Goal: Information Seeking & Learning: Learn about a topic

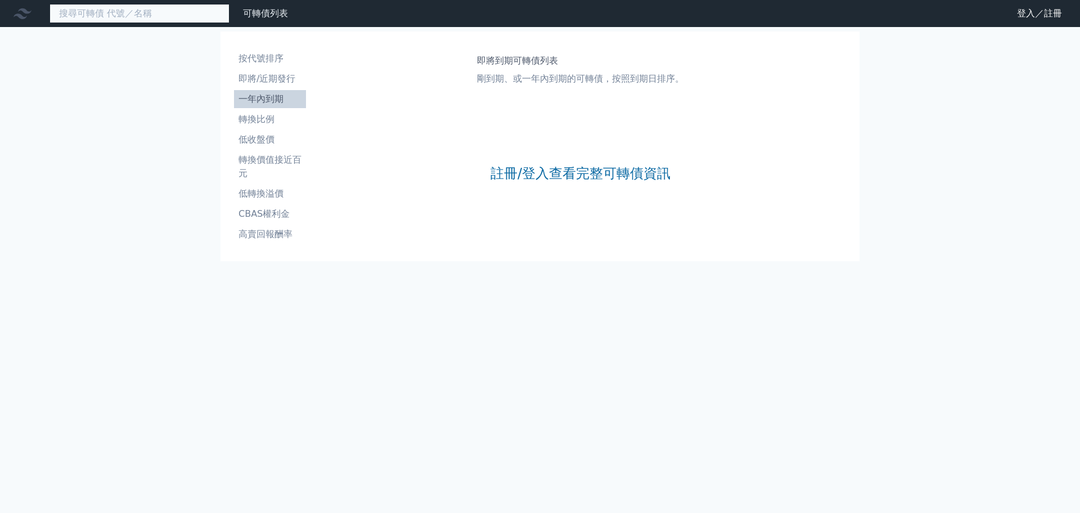
click at [120, 15] on input at bounding box center [140, 13] width 180 height 19
type input "3006"
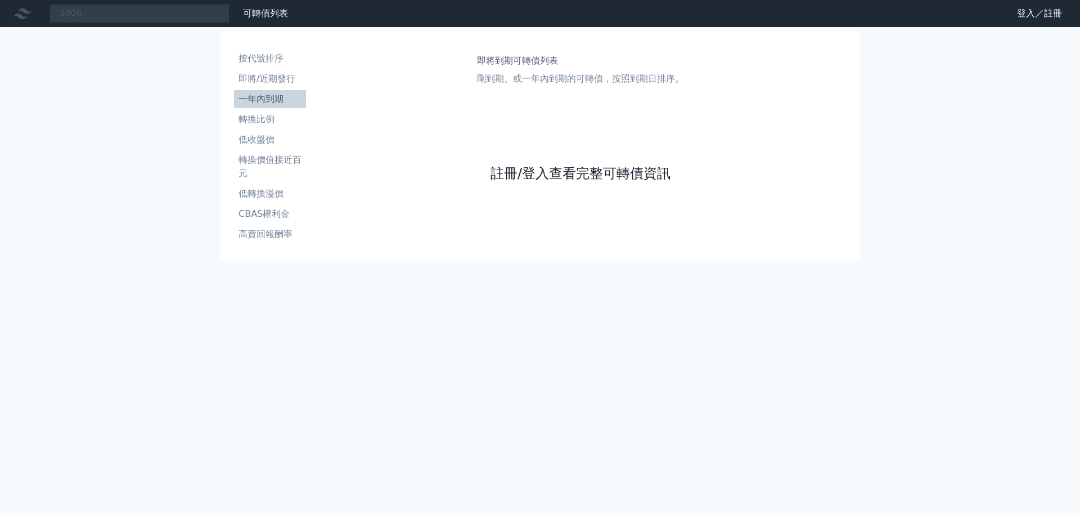
click at [540, 174] on link "註冊/登入查看完整可轉債資訊" at bounding box center [581, 173] width 180 height 18
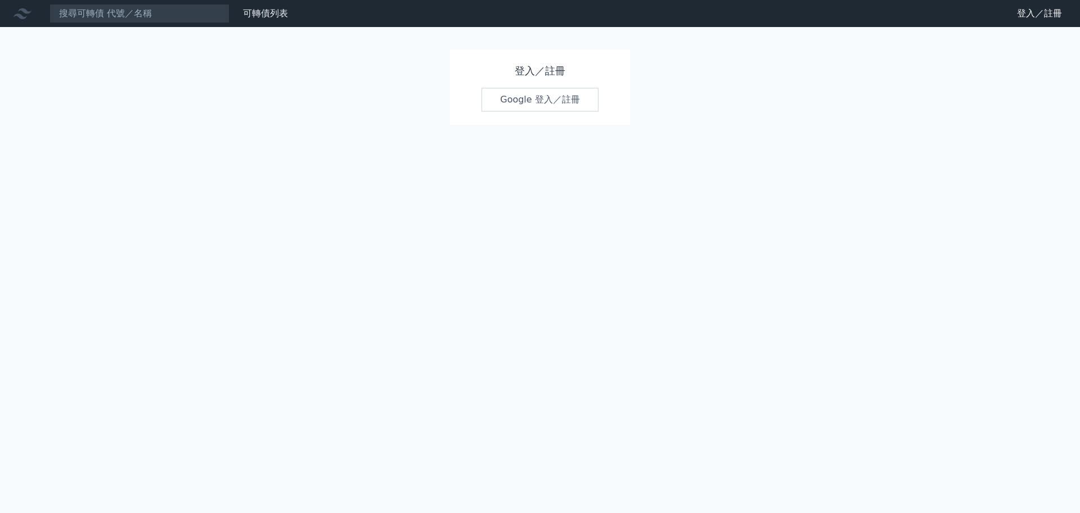
click at [524, 100] on link "Google 登入／註冊" at bounding box center [540, 100] width 117 height 24
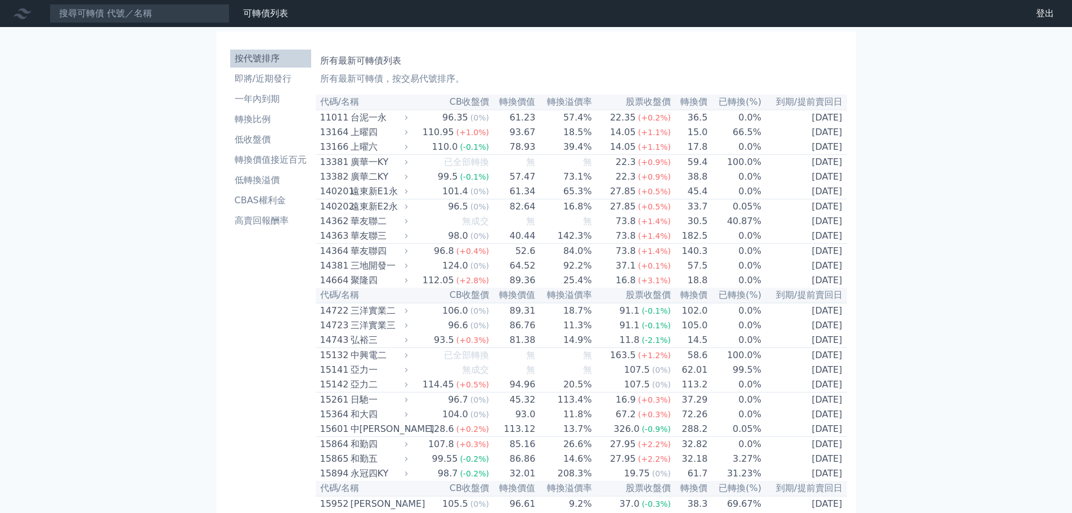
click at [156, 17] on input at bounding box center [140, 13] width 180 height 19
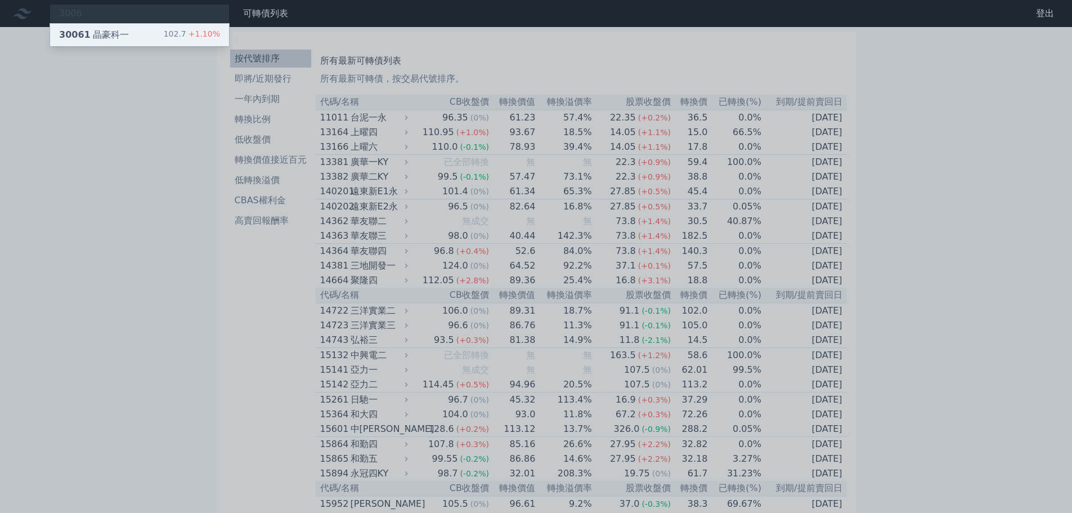
type input "3006"
click at [153, 30] on div "30061 晶豪科一 102.7 +1.10%" at bounding box center [139, 35] width 179 height 23
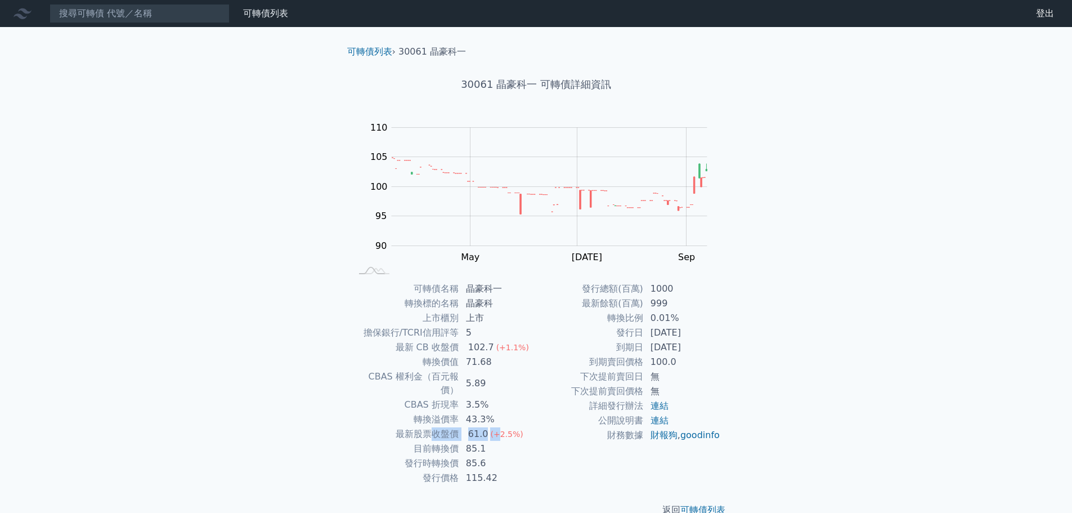
drag, startPoint x: 430, startPoint y: 421, endPoint x: 497, endPoint y: 415, distance: 67.8
click at [497, 427] on tr "最新股票收盤價 61.0 (+2.5%)" at bounding box center [444, 434] width 185 height 15
drag, startPoint x: 430, startPoint y: 450, endPoint x: 476, endPoint y: 446, distance: 46.3
click at [476, 456] on tr "發行時轉換價 85.6" at bounding box center [444, 463] width 185 height 15
drag, startPoint x: 444, startPoint y: 431, endPoint x: 481, endPoint y: 430, distance: 36.6
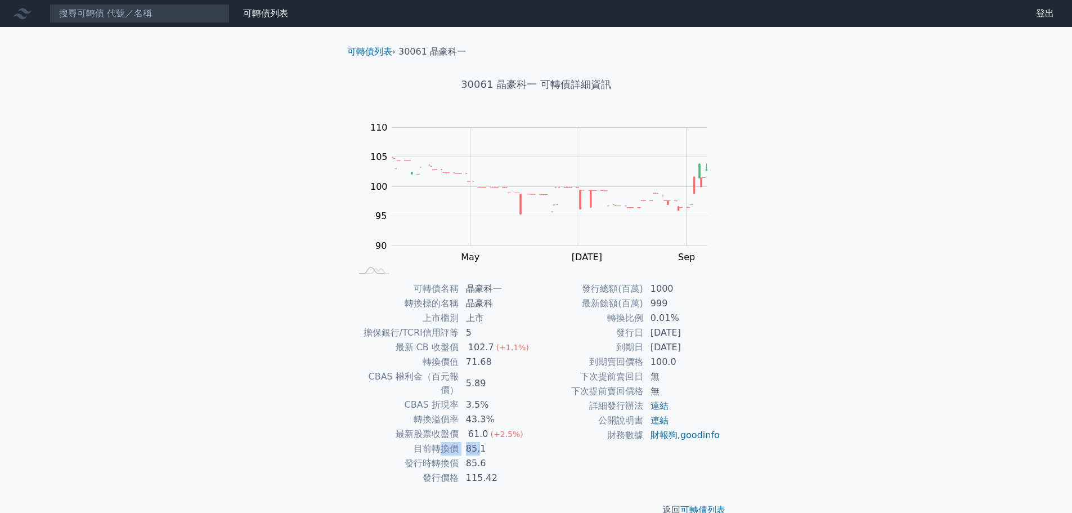
click at [481, 441] on tr "目前轉換價 85.1" at bounding box center [444, 448] width 185 height 15
drag, startPoint x: 436, startPoint y: 419, endPoint x: 477, endPoint y: 419, distance: 41.1
click at [477, 427] on tr "最新股票收盤價 61.0 (+2.5%)" at bounding box center [444, 434] width 185 height 15
drag, startPoint x: 452, startPoint y: 435, endPoint x: 479, endPoint y: 433, distance: 26.5
click at [479, 441] on tr "目前轉換價 85.1" at bounding box center [444, 448] width 185 height 15
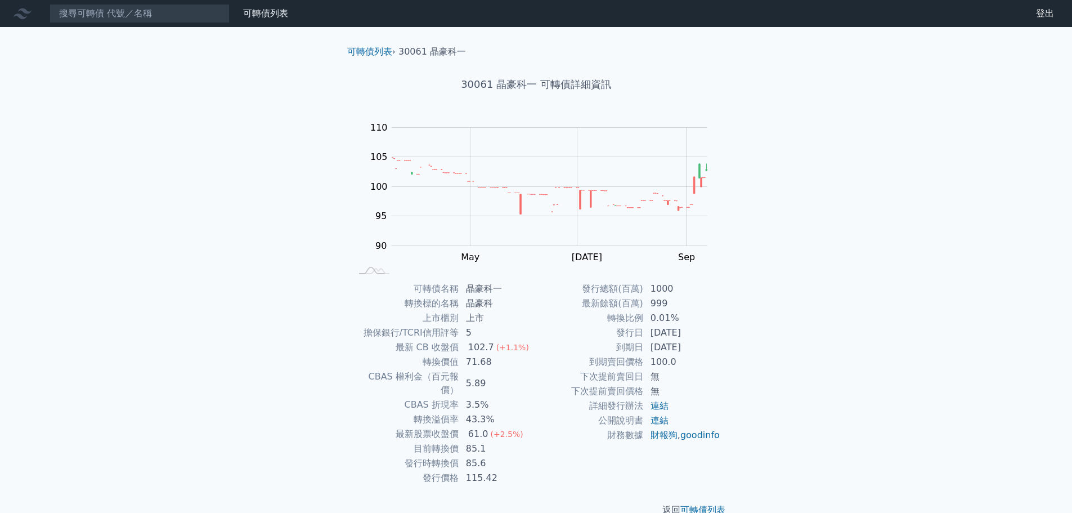
click at [558, 442] on td "財務數據" at bounding box center [589, 435] width 107 height 15
click at [149, 17] on input at bounding box center [140, 13] width 180 height 19
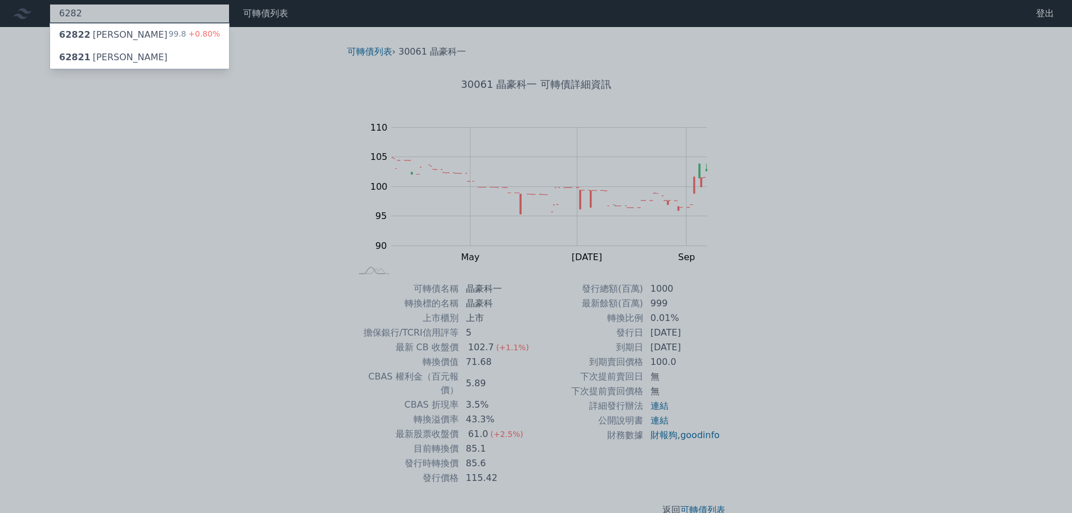
type input "6282"
click at [128, 37] on div "62822 康舒二 99.8 +0.80%" at bounding box center [139, 35] width 179 height 23
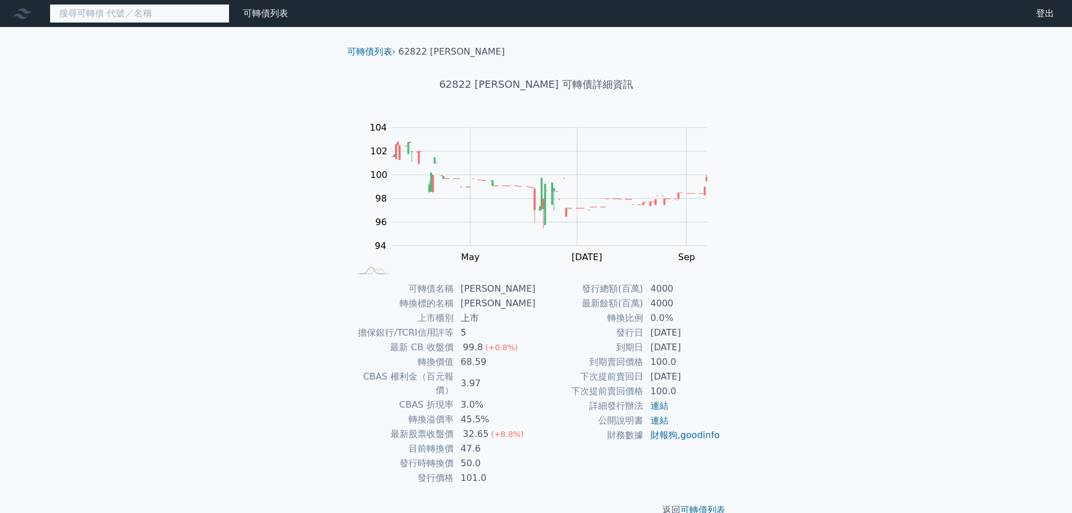
click at [115, 14] on input at bounding box center [140, 13] width 180 height 19
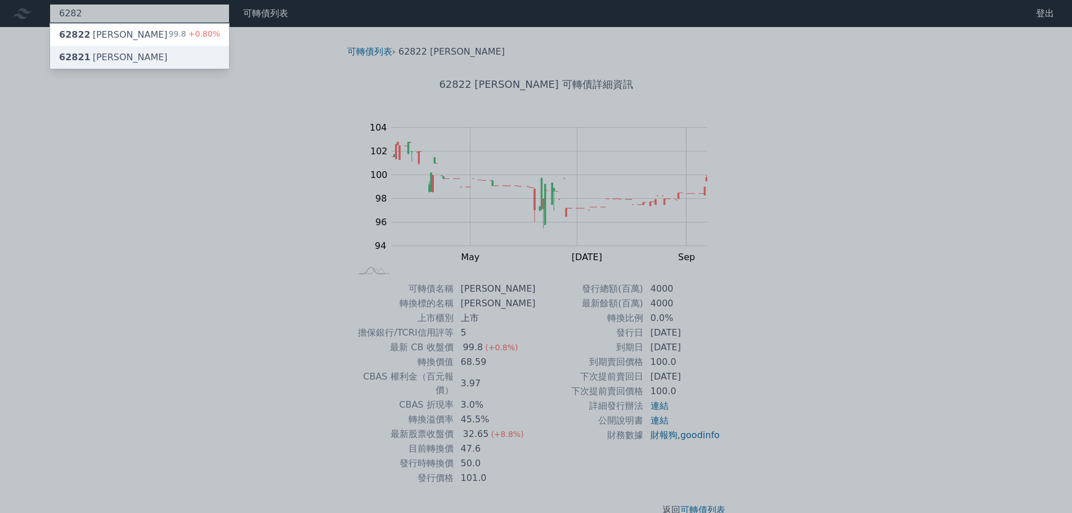
type input "6282"
click at [92, 56] on div "62821 康舒一" at bounding box center [113, 58] width 109 height 14
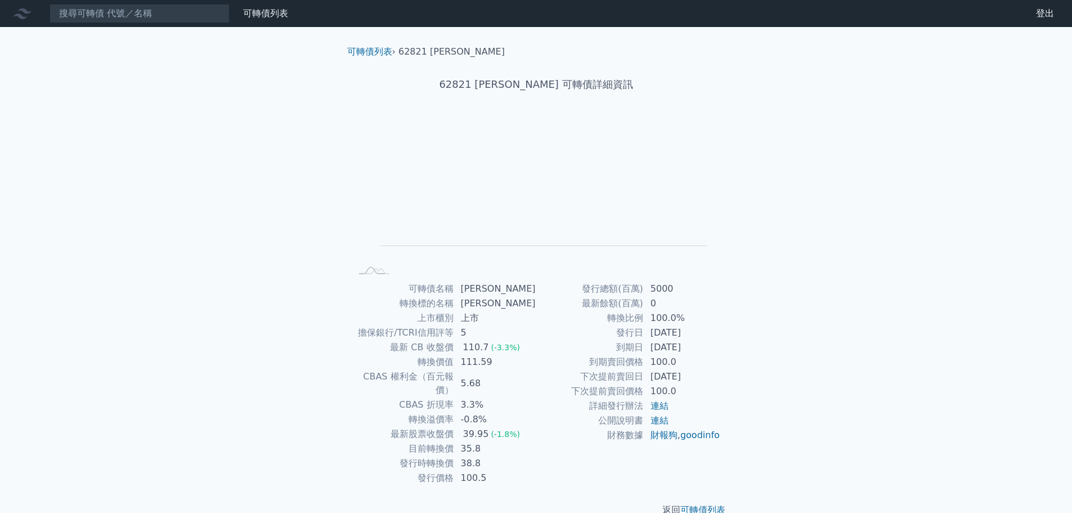
click at [904, 225] on div "可轉債列表 財務數據 可轉債列表 財務數據 登出 登出 可轉債列表 › 62821 康舒一 62821 康舒一 可轉債詳細資訊 Zoom Out L L Ch…" at bounding box center [536, 267] width 1072 height 535
click at [167, 12] on input at bounding box center [140, 13] width 180 height 19
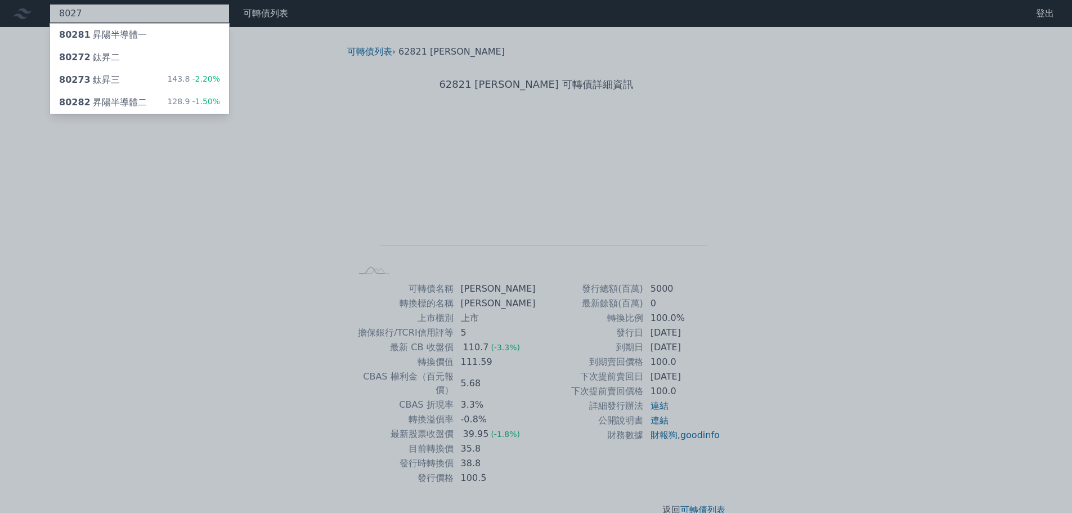
type input "8027"
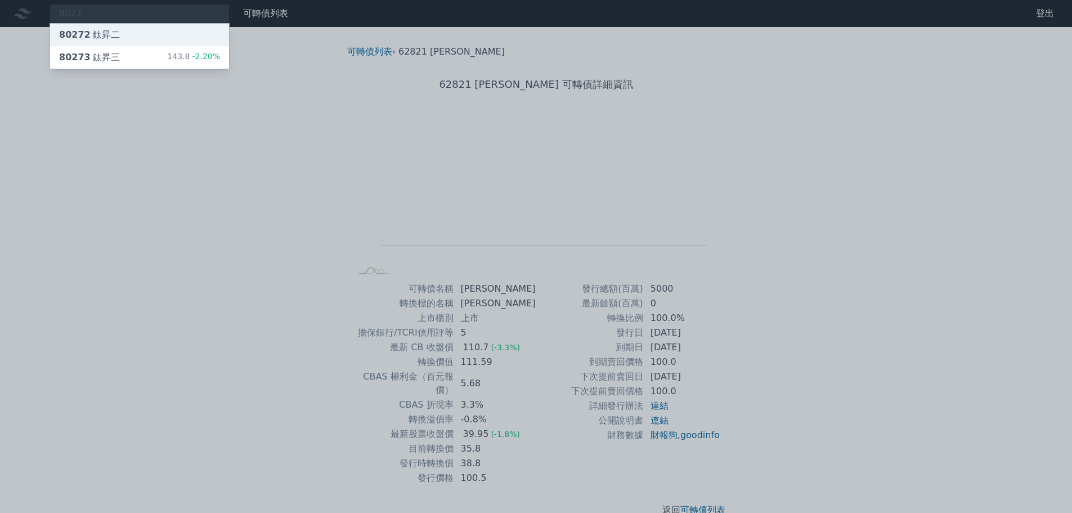
click at [178, 32] on div "80272 鈦昇二" at bounding box center [139, 35] width 179 height 23
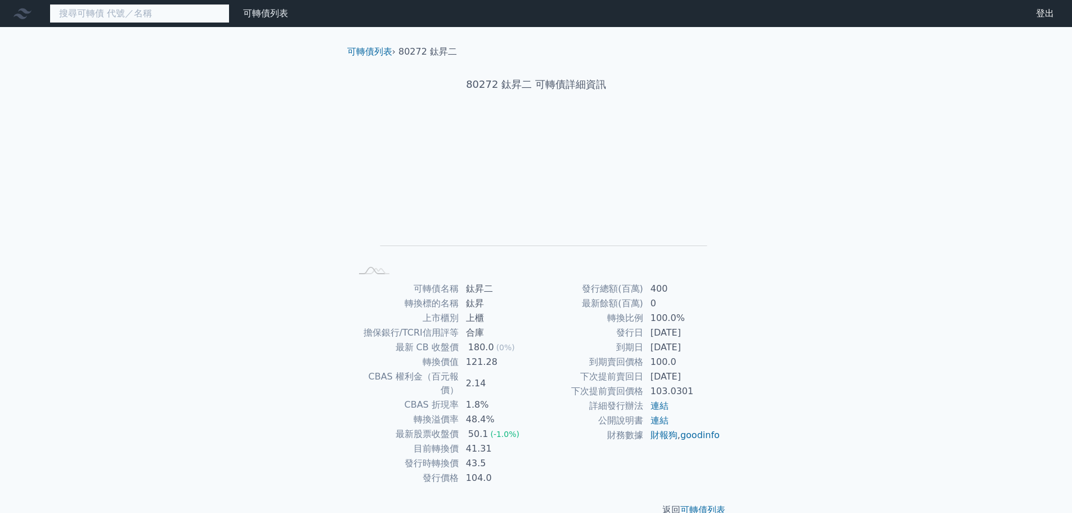
click at [107, 12] on input at bounding box center [140, 13] width 180 height 19
click at [109, 16] on input at bounding box center [140, 13] width 180 height 19
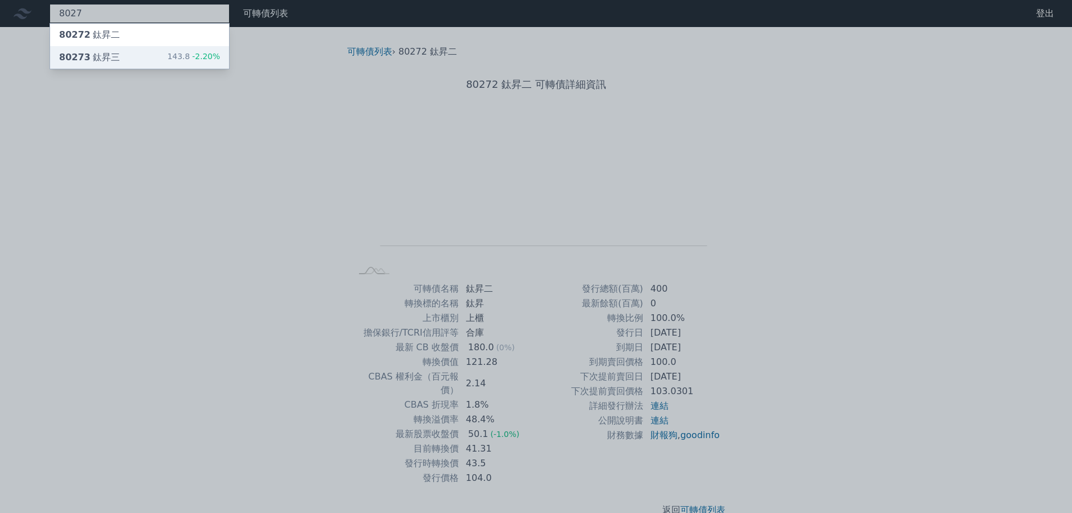
type input "8027"
click at [107, 52] on div "80273 鈦昇三" at bounding box center [89, 58] width 61 height 14
